Goal: Find specific page/section: Find specific page/section

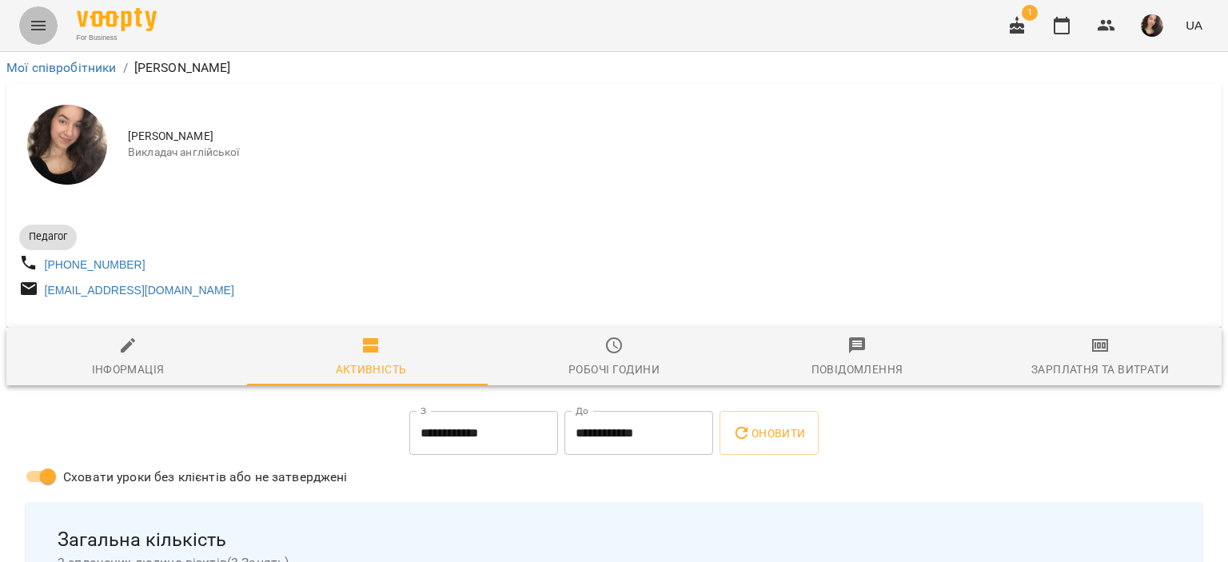
click at [35, 18] on icon "Menu" at bounding box center [38, 25] width 19 height 19
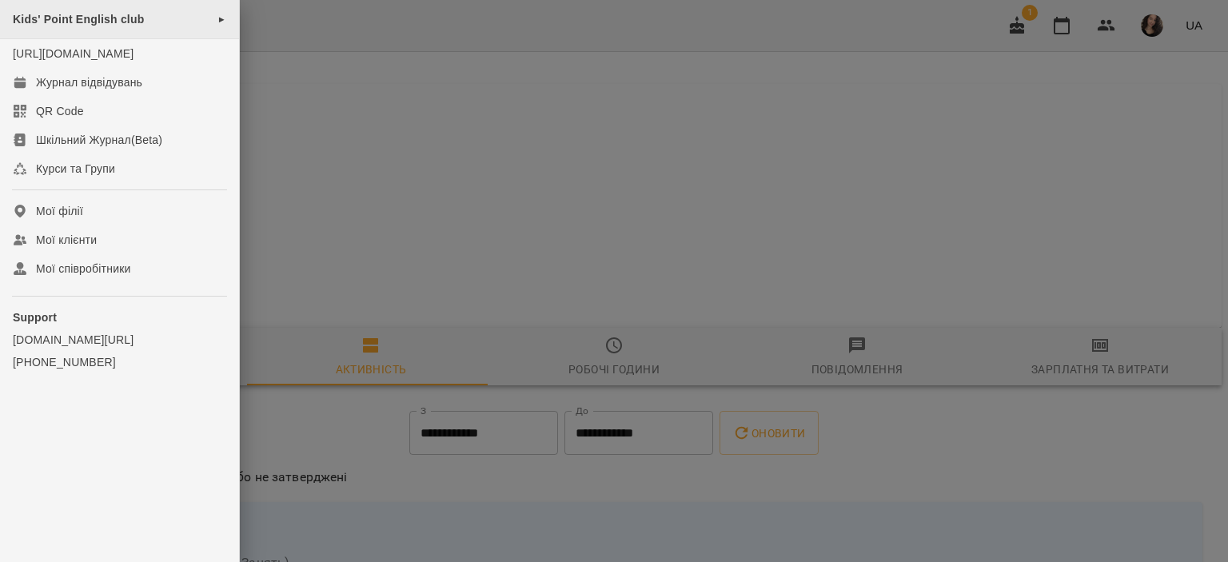
click at [88, 15] on span "Kids' Point English club" at bounding box center [78, 19] width 131 height 13
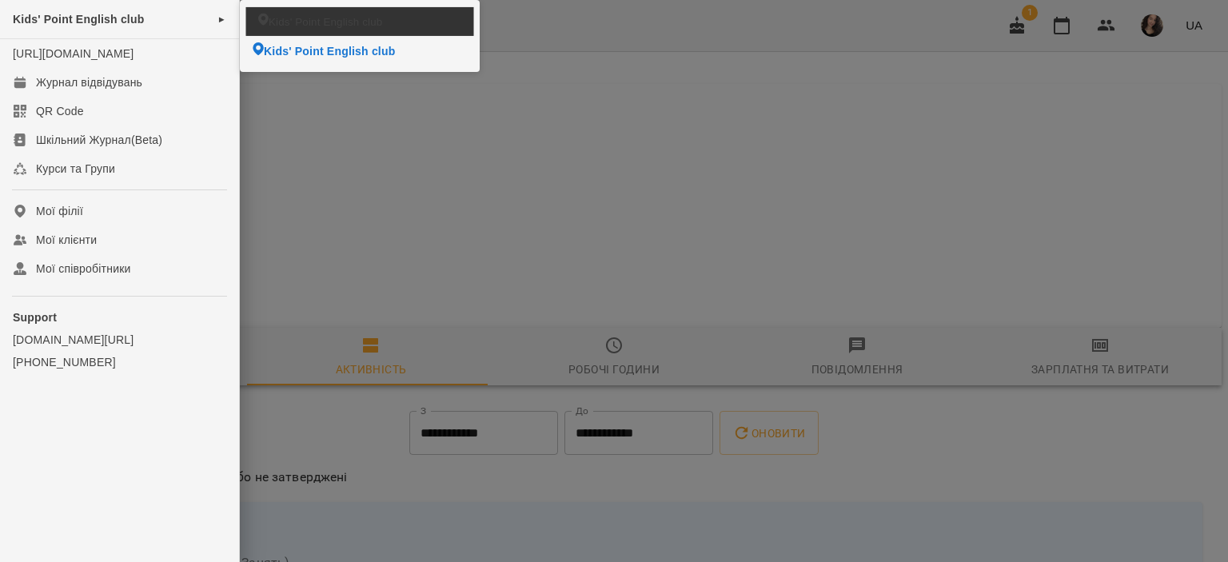
click at [272, 20] on span "Kids' Point English club" at bounding box center [325, 21] width 113 height 15
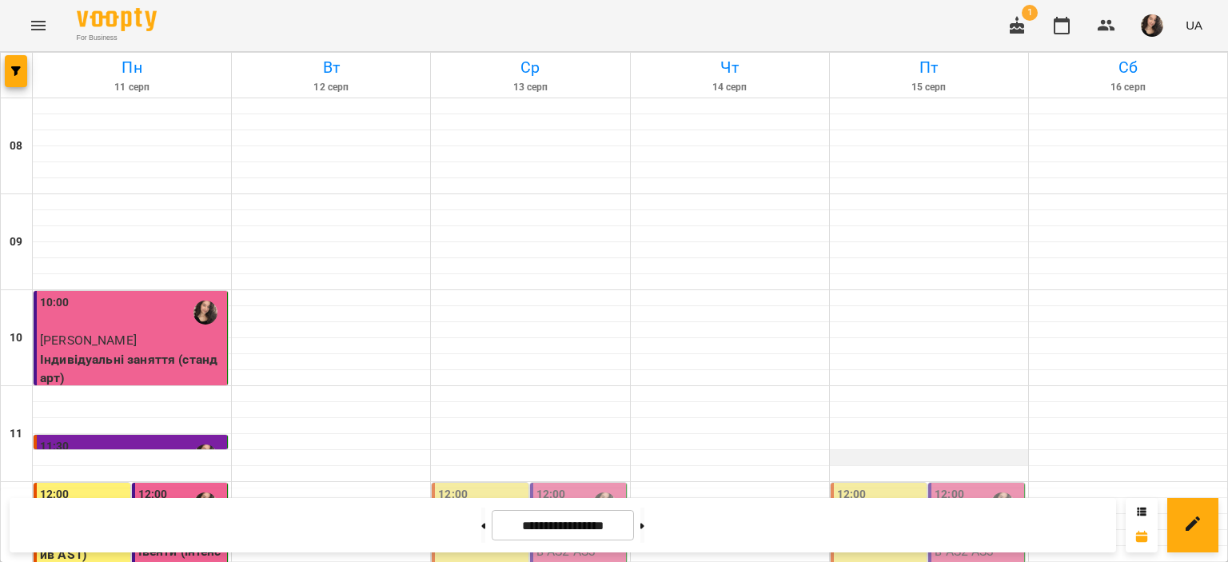
scroll to position [300, 0]
click at [32, 22] on icon "Menu" at bounding box center [38, 25] width 19 height 19
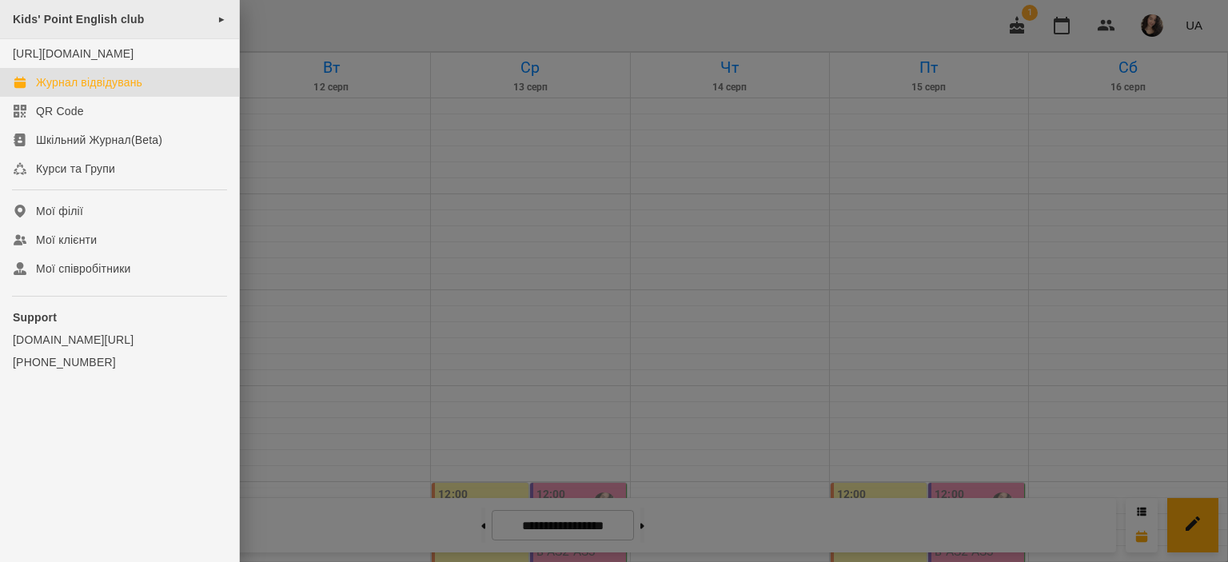
click at [46, 24] on span "Kids' Point English club" at bounding box center [78, 19] width 131 height 13
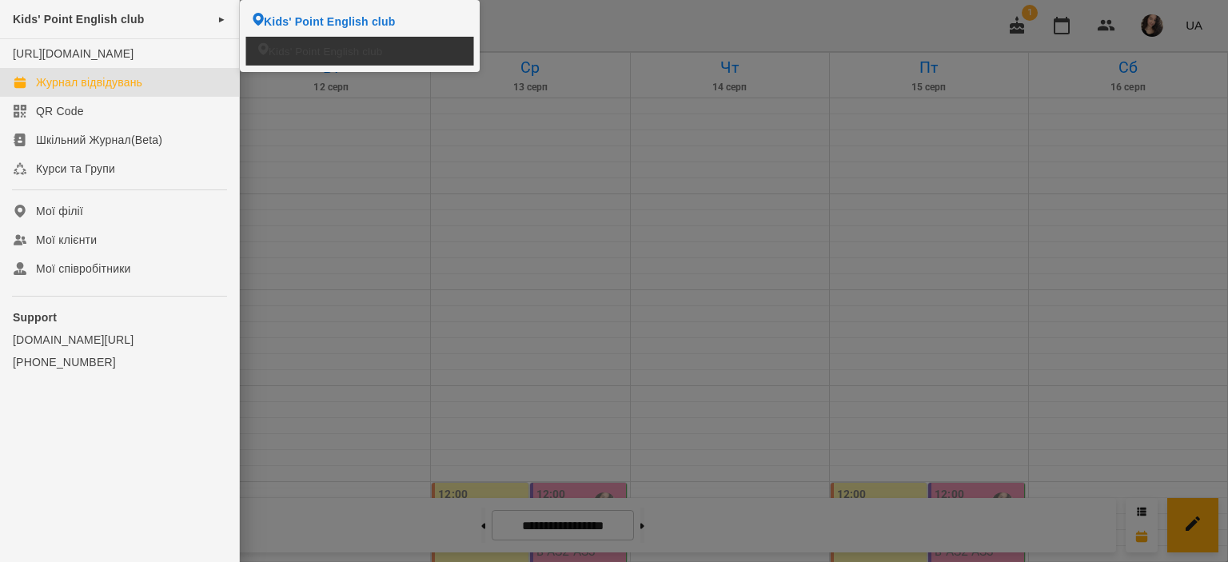
click at [296, 57] on span "Kids' Point English club" at bounding box center [325, 50] width 113 height 15
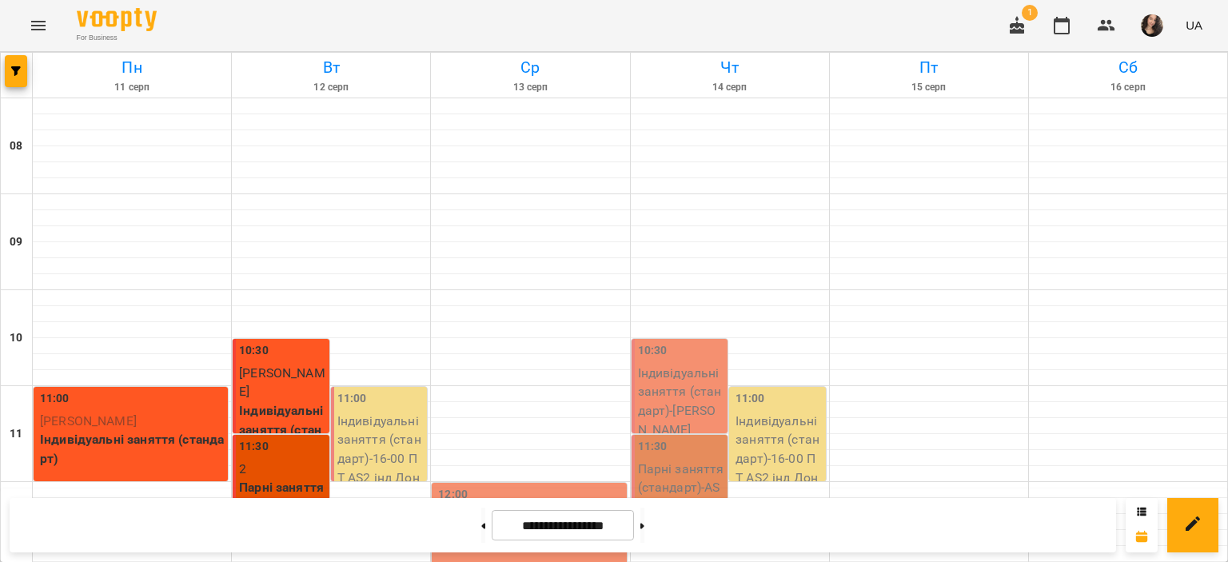
scroll to position [698, 0]
